Goal: Task Accomplishment & Management: Manage account settings

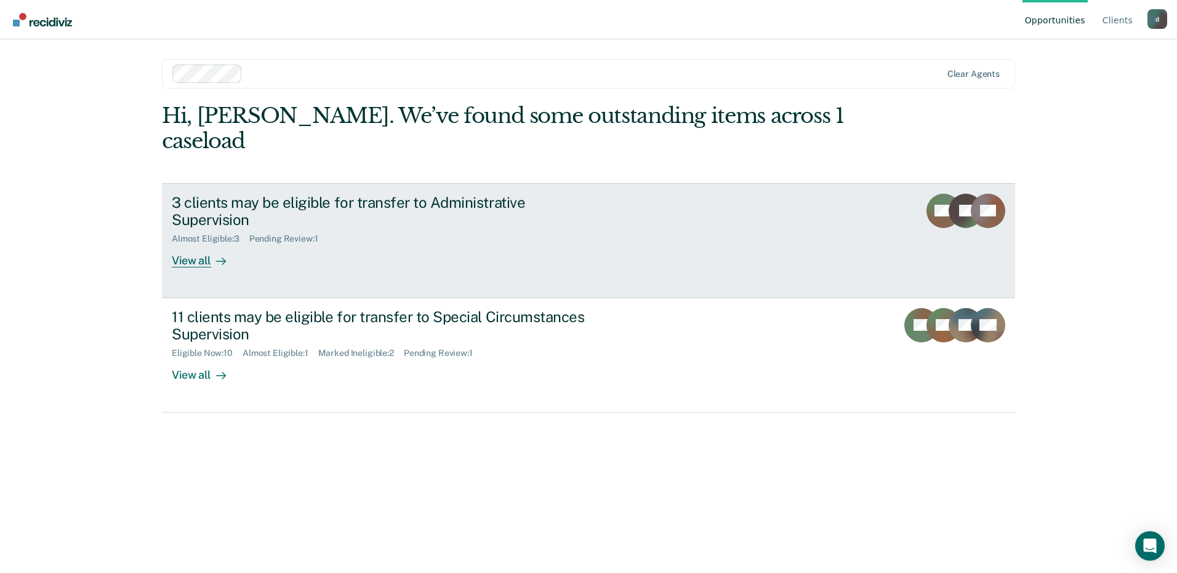
click at [681, 236] on link "3 clients may be eligible for transfer to Administrative Supervision Almost Eli…" at bounding box center [588, 240] width 853 height 115
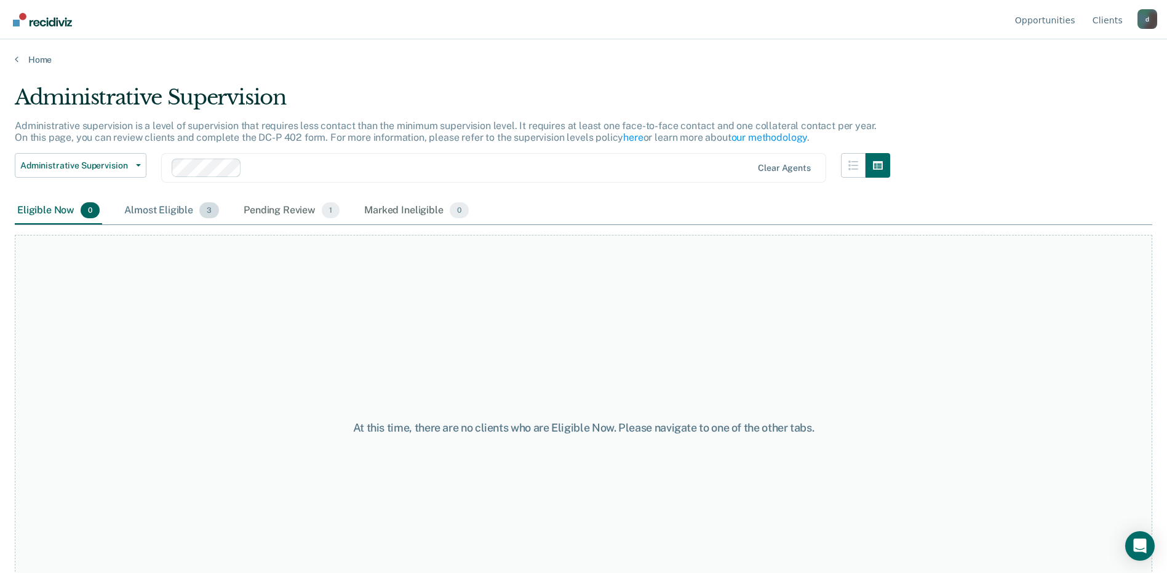
click at [166, 213] on div "Almost Eligible 3" at bounding box center [172, 211] width 100 height 27
